Goal: Task Accomplishment & Management: Manage account settings

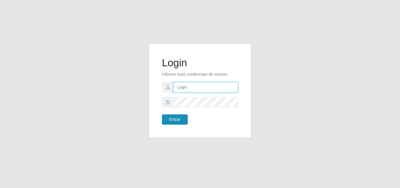
type input "[EMAIL_ADDRESS][DOMAIN_NAME]"
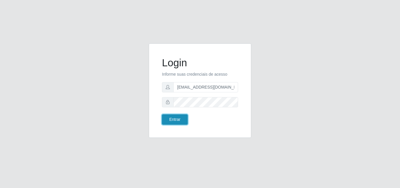
click at [179, 117] on button "Entrar" at bounding box center [175, 119] width 26 height 10
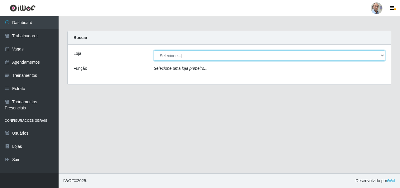
click at [349, 57] on select "[Selecione...] Mar Vermelho - Loja 04" at bounding box center [270, 55] width 232 height 10
select select "251"
click at [154, 50] on select "[Selecione...] Mar Vermelho - Loja 04" at bounding box center [270, 55] width 232 height 10
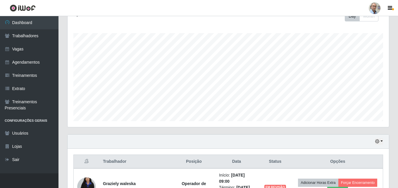
scroll to position [88, 0]
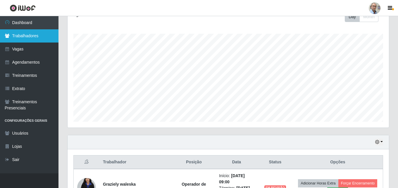
click at [28, 39] on link "Trabalhadores" at bounding box center [29, 35] width 59 height 13
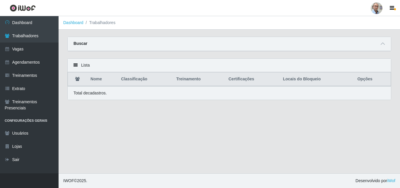
click at [189, 41] on div "Buscar" at bounding box center [229, 44] width 323 height 14
click at [381, 47] on span at bounding box center [382, 43] width 7 height 7
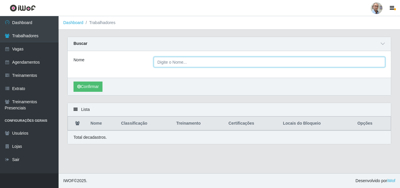
click at [219, 63] on input "Nome" at bounding box center [270, 62] width 232 height 10
type input "[PERSON_NAME]"
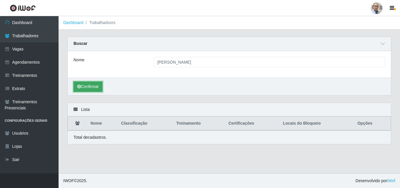
click at [97, 85] on button "Confirmar" at bounding box center [87, 86] width 29 height 10
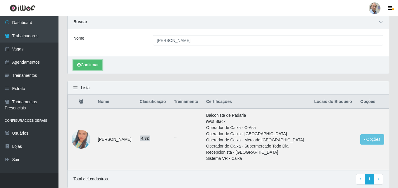
scroll to position [44, 0]
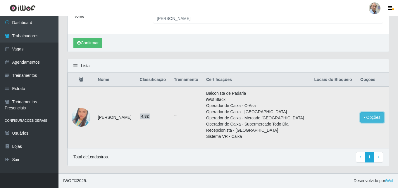
click at [374, 116] on button "Opções" at bounding box center [373, 117] width 24 height 10
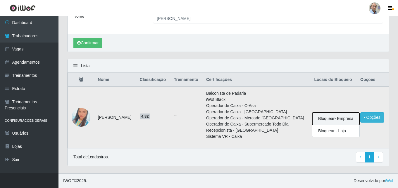
click at [330, 119] on button "Bloquear - Empresa" at bounding box center [336, 118] width 47 height 12
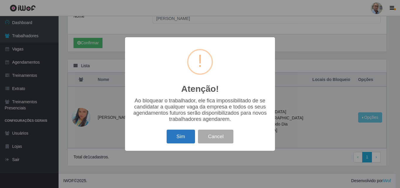
click at [171, 141] on button "Sim" at bounding box center [181, 136] width 28 height 14
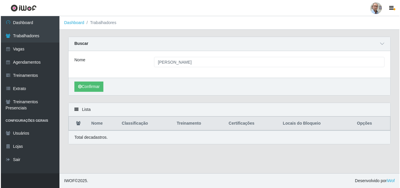
scroll to position [0, 0]
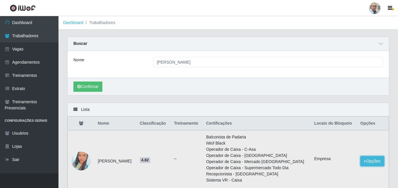
click at [369, 161] on button "Opções" at bounding box center [373, 161] width 24 height 10
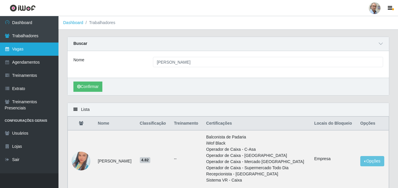
click at [22, 46] on link "Vagas" at bounding box center [29, 48] width 59 height 13
